Goal: Navigation & Orientation: Find specific page/section

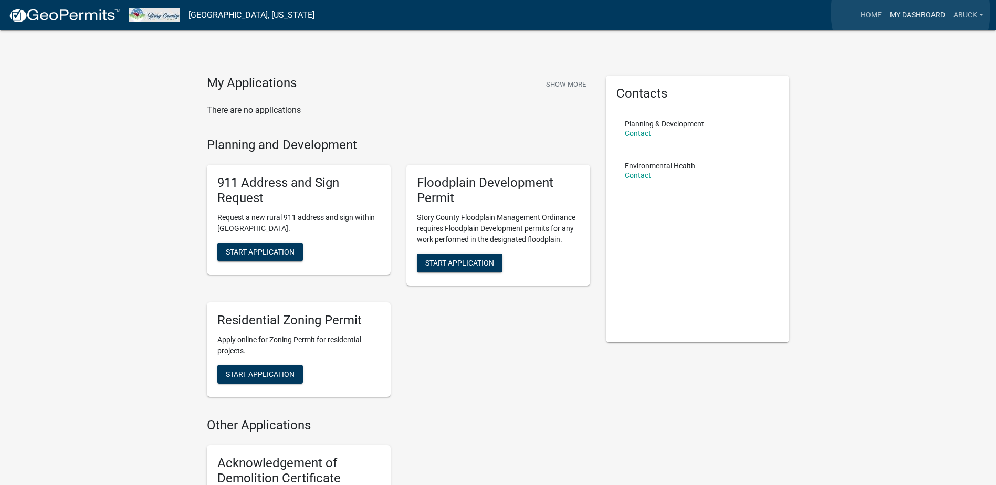
click at [911, 12] on link "My Dashboard" at bounding box center [918, 15] width 64 height 20
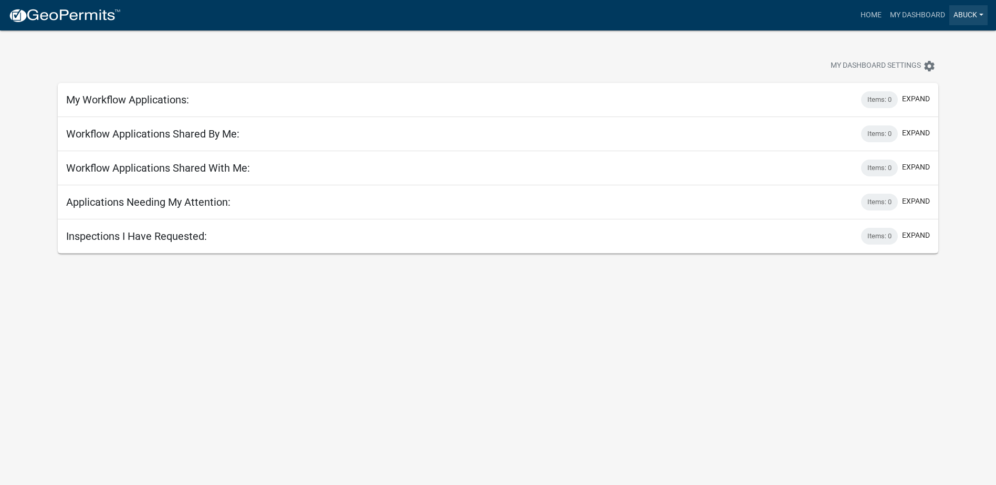
click at [959, 14] on link "abuck" at bounding box center [968, 15] width 38 height 20
click at [957, 44] on link "Account" at bounding box center [946, 42] width 84 height 25
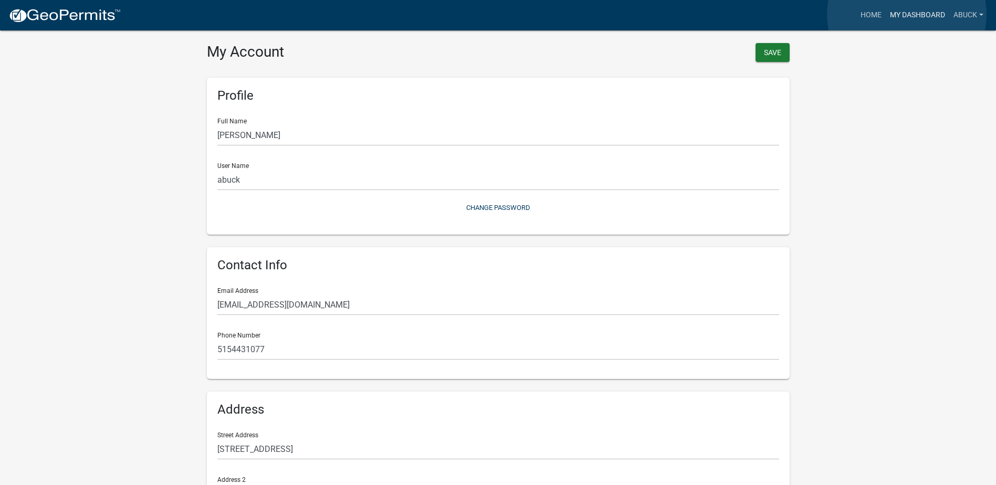
click at [907, 15] on link "My Dashboard" at bounding box center [918, 15] width 64 height 20
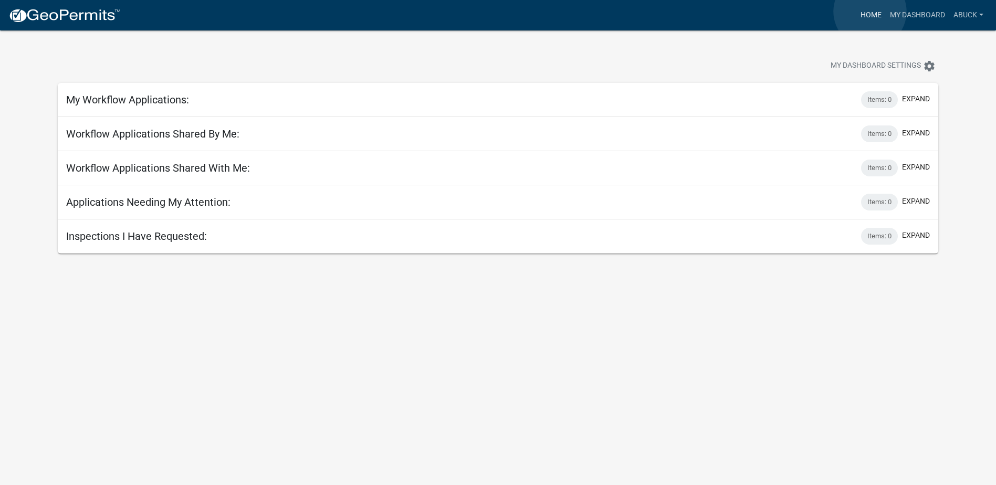
click at [870, 12] on link "Home" at bounding box center [871, 15] width 29 height 20
